Goal: Task Accomplishment & Management: Manage account settings

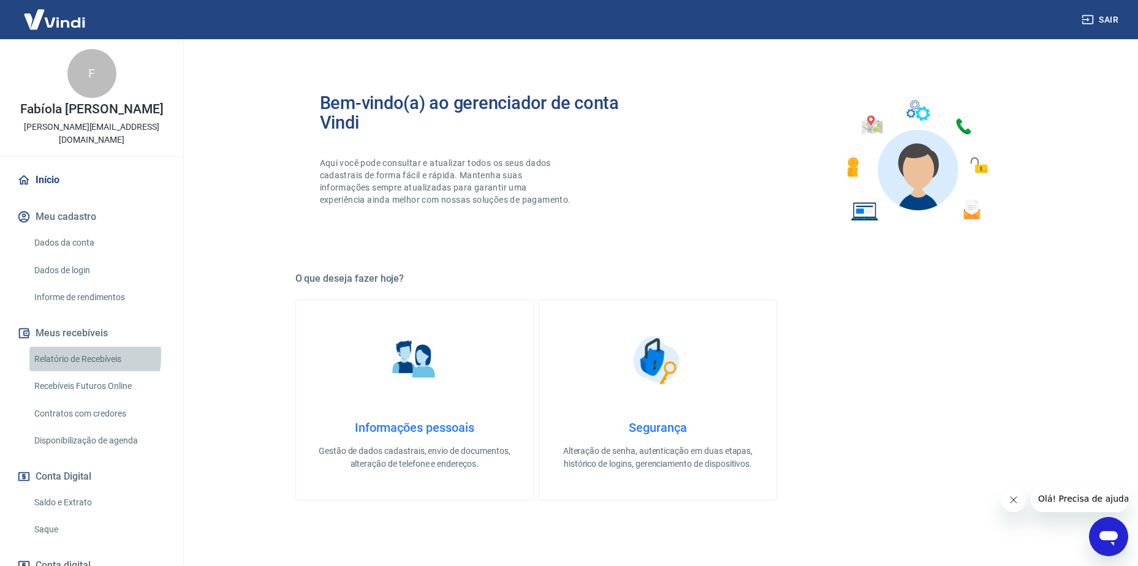
click at [51, 355] on link "Relatório de Recebíveis" at bounding box center [98, 359] width 139 height 25
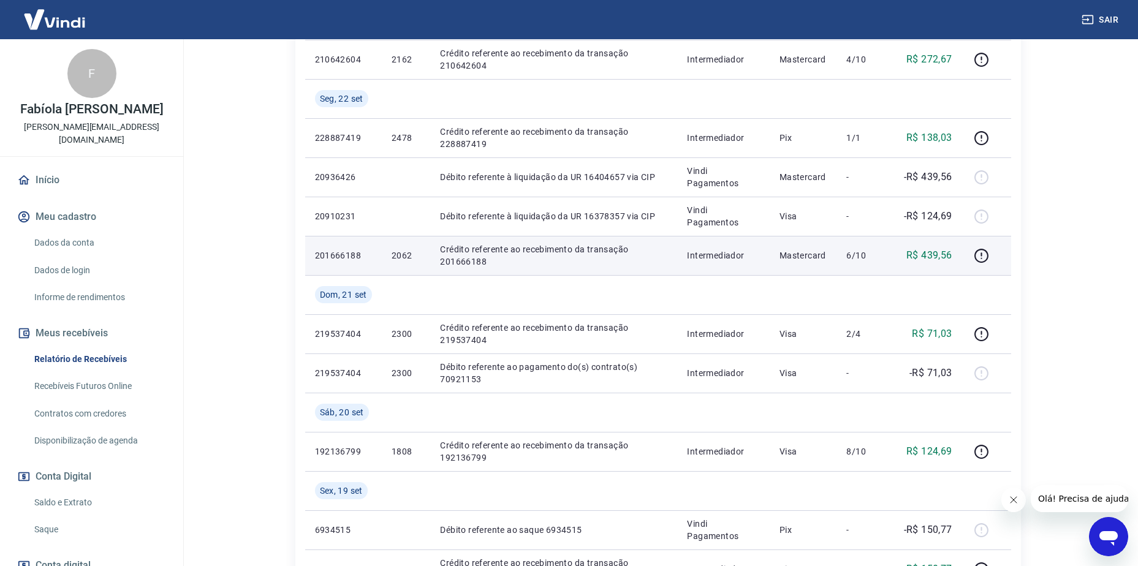
scroll to position [429, 0]
